Goal: Task Accomplishment & Management: Complete application form

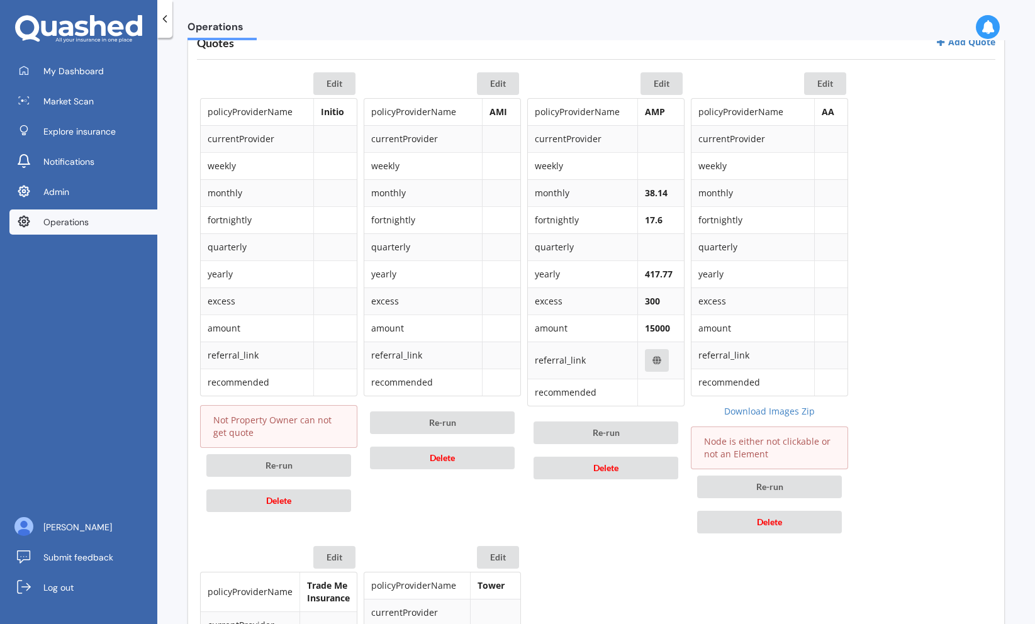
scroll to position [574, 0]
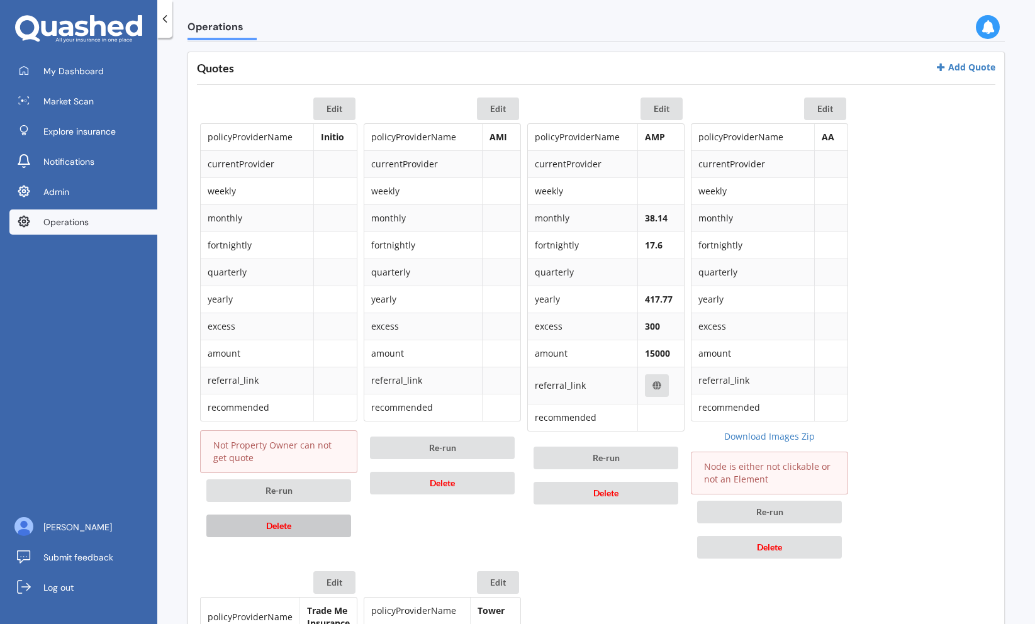
click at [341, 535] on button "Delete" at bounding box center [278, 525] width 145 height 23
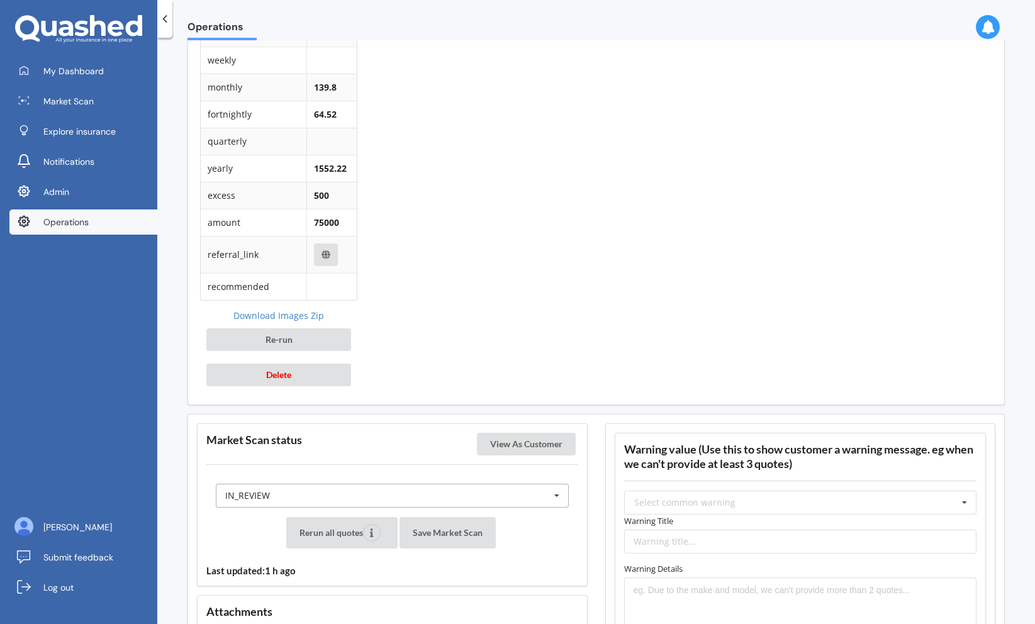
scroll to position [1191, 0]
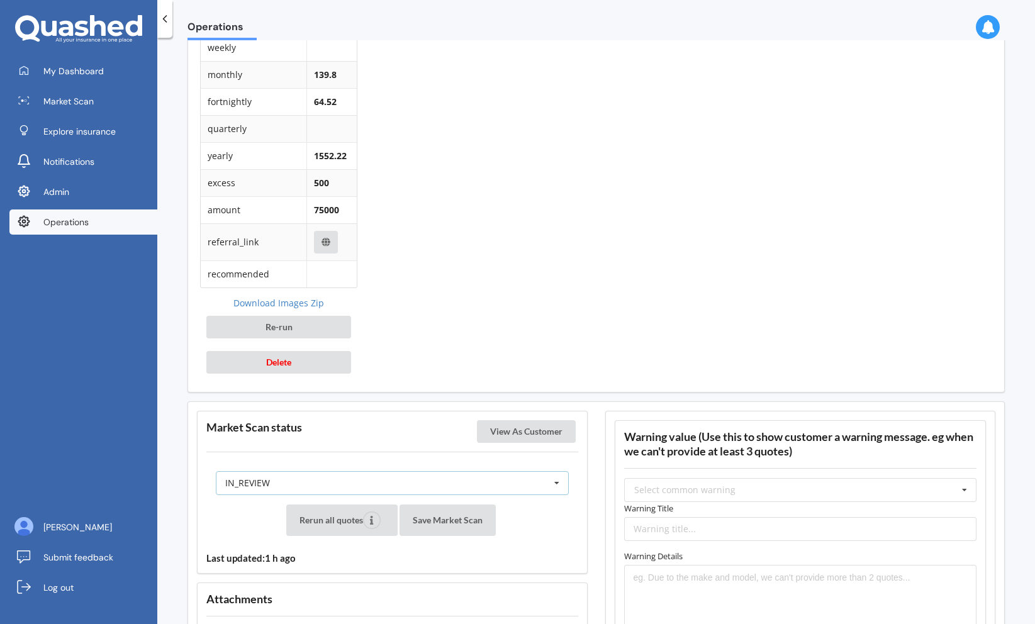
click at [480, 477] on div "IN_REVIEW READY PENDING VIEWED ABANDONED IN_REVIEW" at bounding box center [392, 483] width 353 height 24
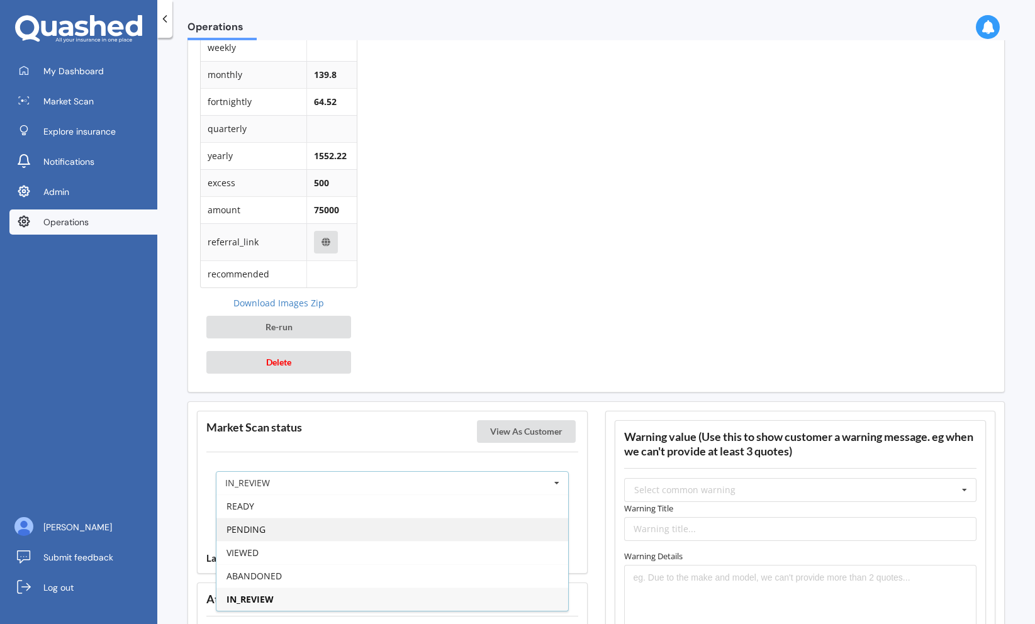
click at [450, 523] on div "PENDING" at bounding box center [392, 529] width 352 height 23
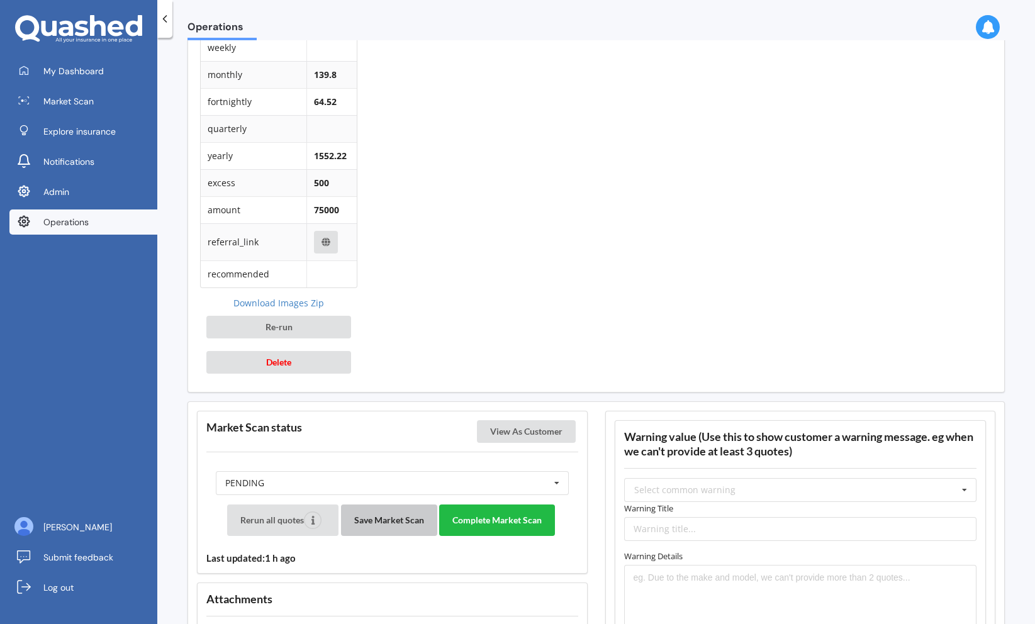
click at [418, 518] on button "Save Market Scan" at bounding box center [389, 519] width 96 height 31
click at [506, 521] on button "Complete Market Scan" at bounding box center [497, 519] width 116 height 31
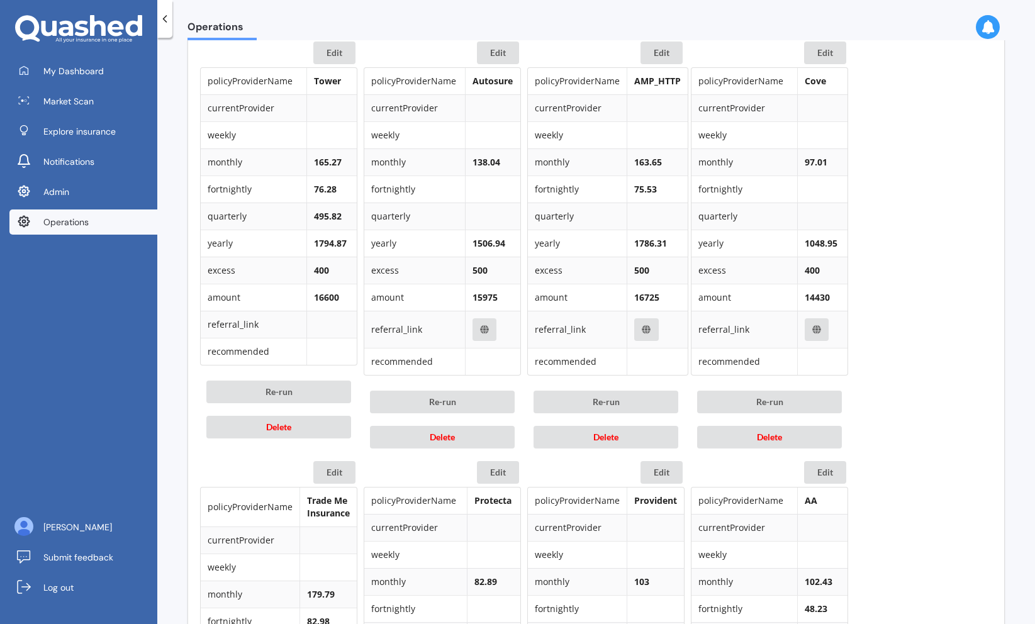
scroll to position [633, 0]
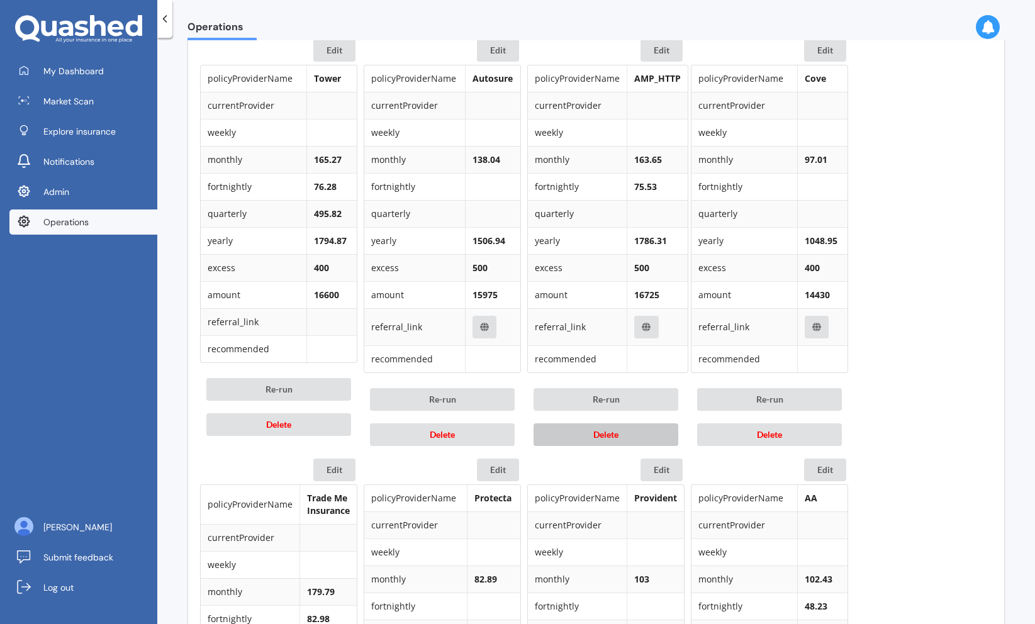
click at [570, 432] on button "Delete" at bounding box center [605, 434] width 145 height 23
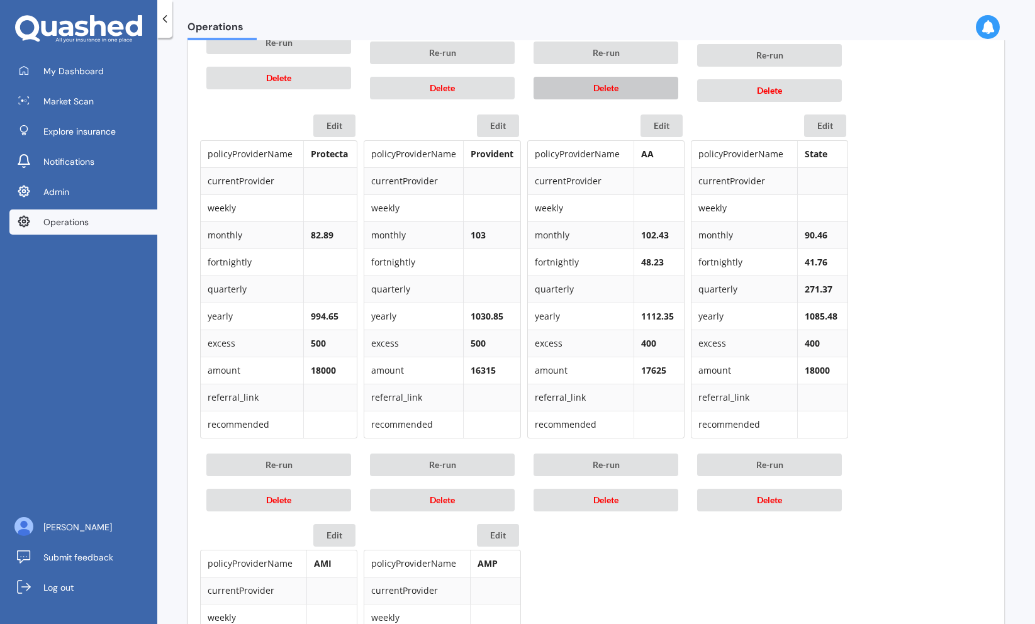
scroll to position [993, 0]
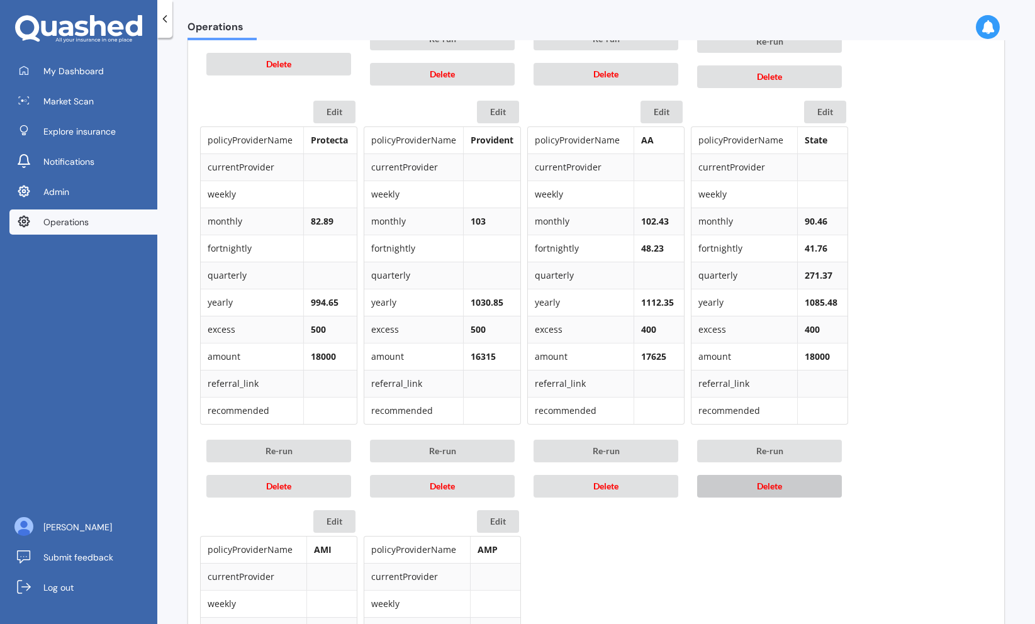
click at [730, 484] on button "Delete" at bounding box center [769, 486] width 145 height 23
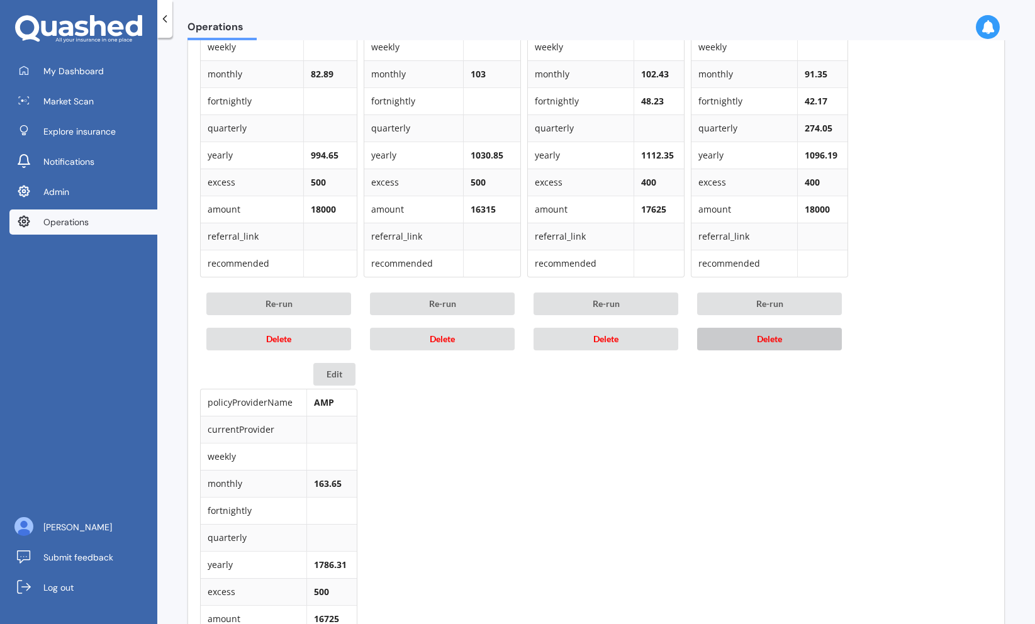
scroll to position [1362, 0]
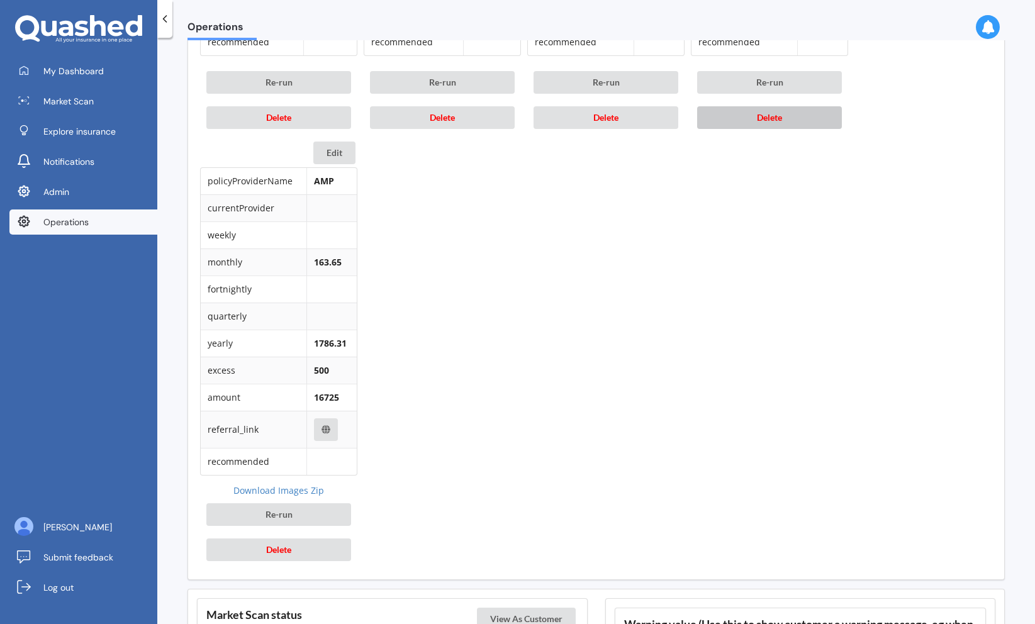
click at [799, 128] on button "Delete" at bounding box center [769, 117] width 145 height 23
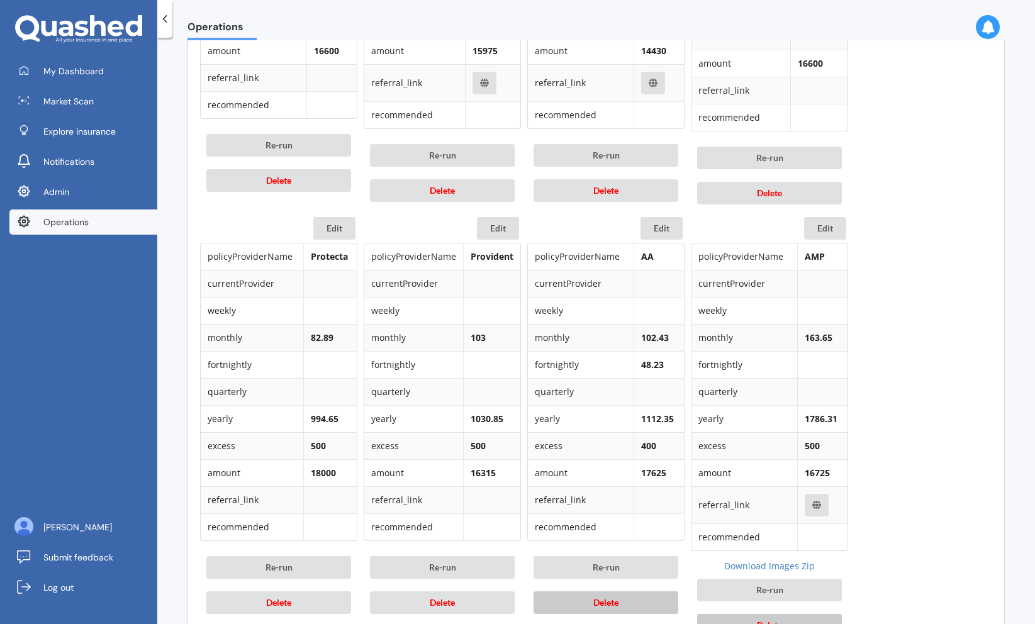
scroll to position [880, 0]
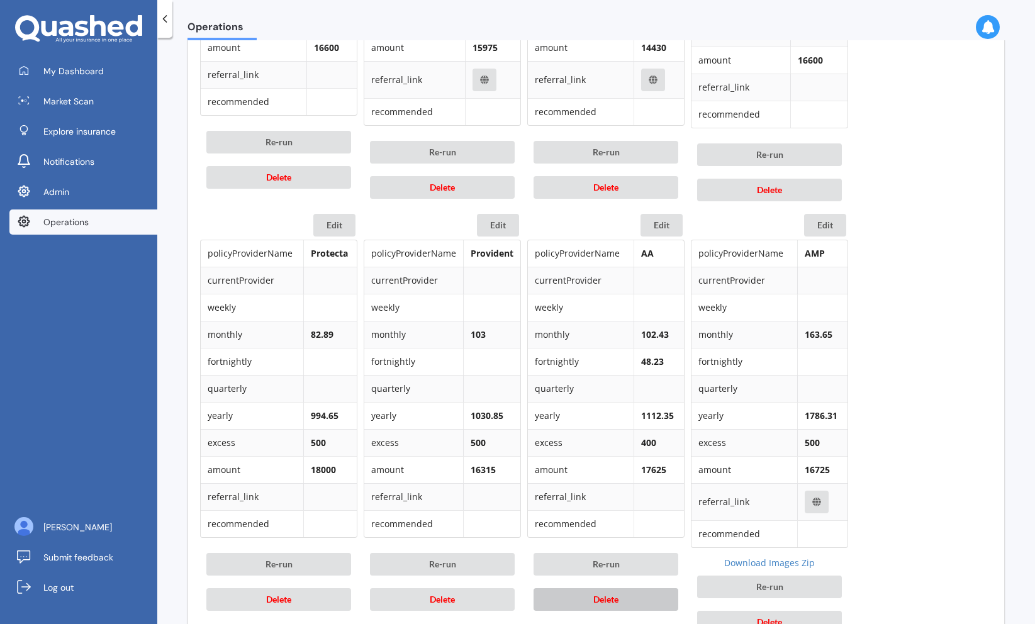
click at [611, 597] on span "Delete" at bounding box center [605, 599] width 25 height 11
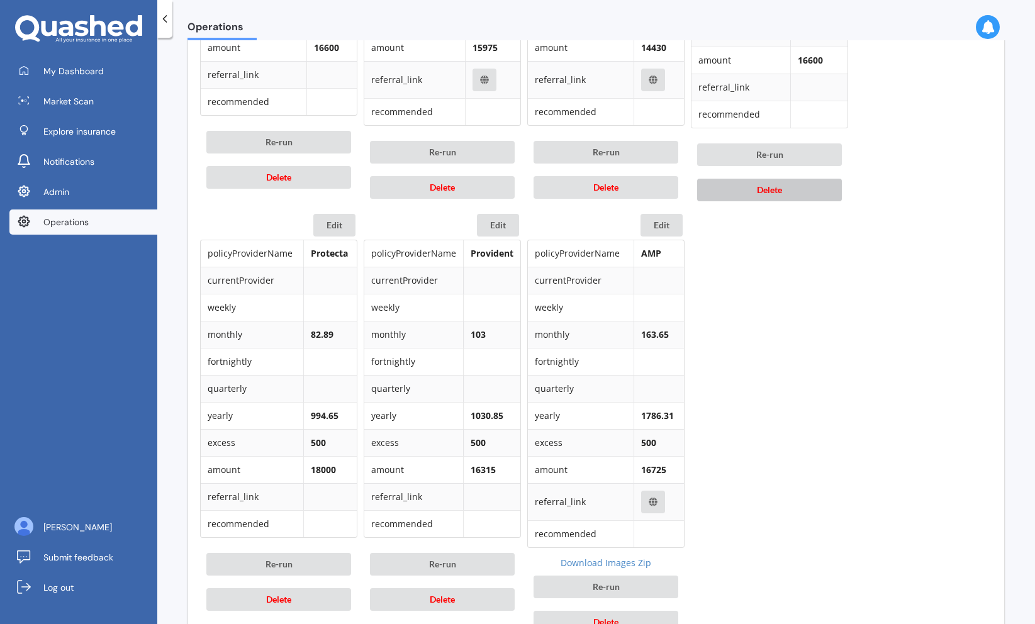
click at [770, 196] on button "Delete" at bounding box center [769, 190] width 145 height 23
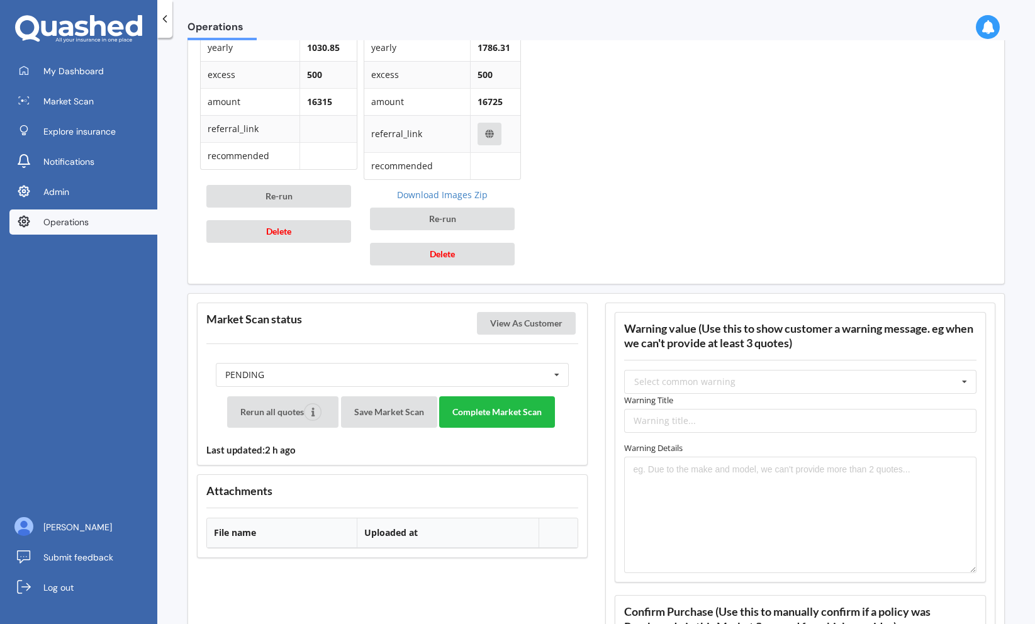
scroll to position [1253, 0]
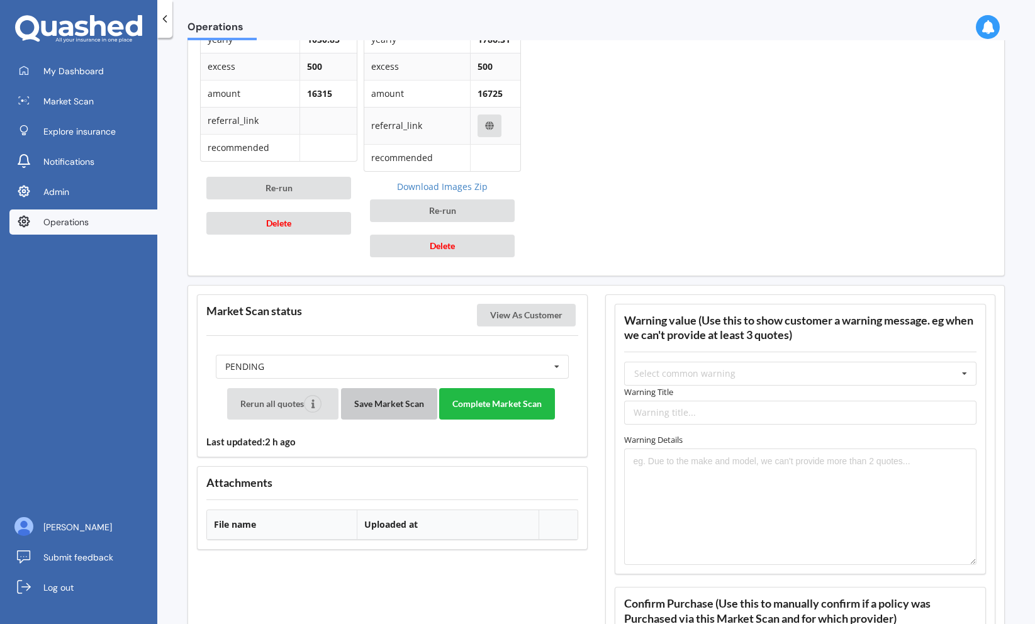
click at [389, 411] on button "Save Market Scan" at bounding box center [389, 403] width 96 height 31
click at [492, 399] on button "Complete Market Scan" at bounding box center [497, 403] width 116 height 31
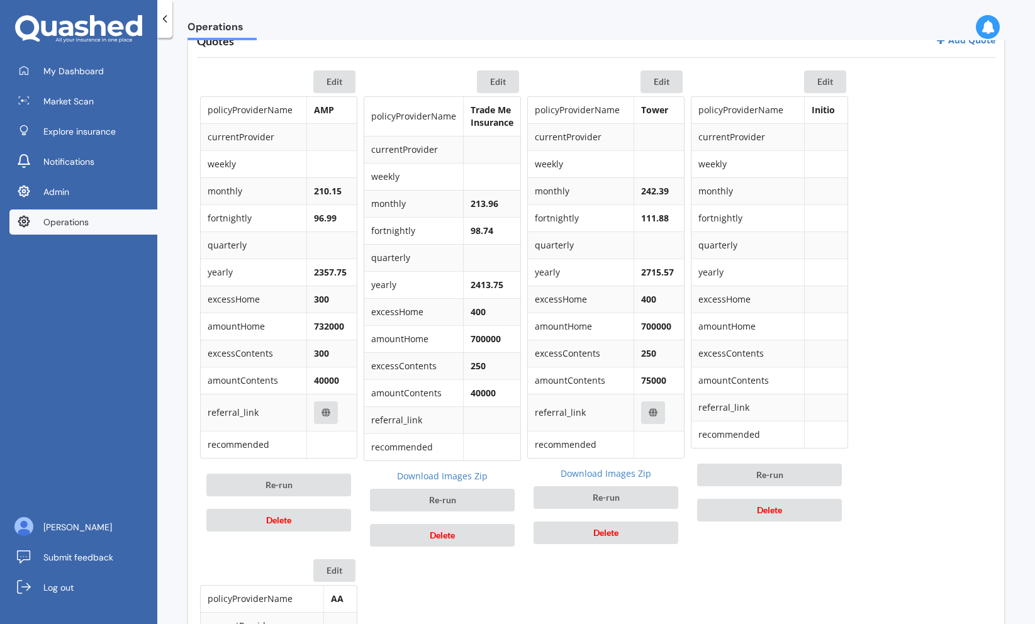
scroll to position [397, 0]
